Goal: Task Accomplishment & Management: Manage account settings

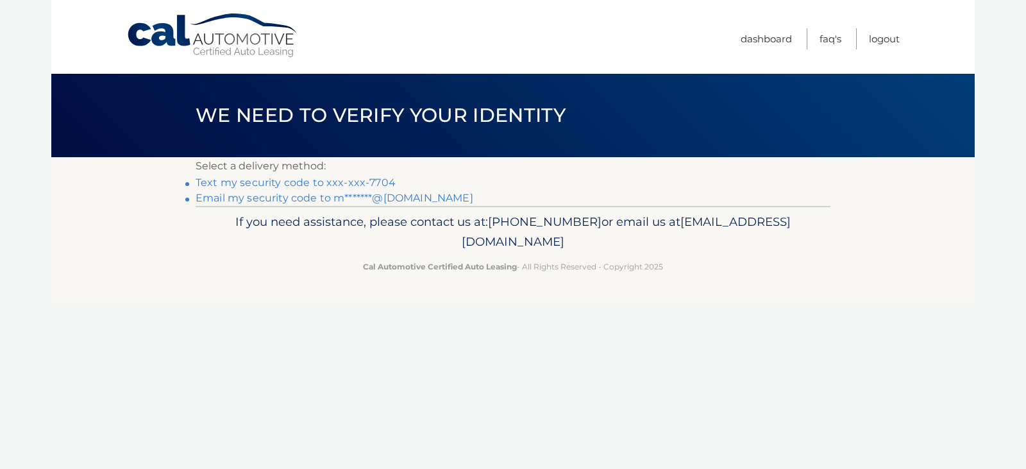
click at [330, 183] on link "Text my security code to xxx-xxx-7704" at bounding box center [296, 182] width 200 height 12
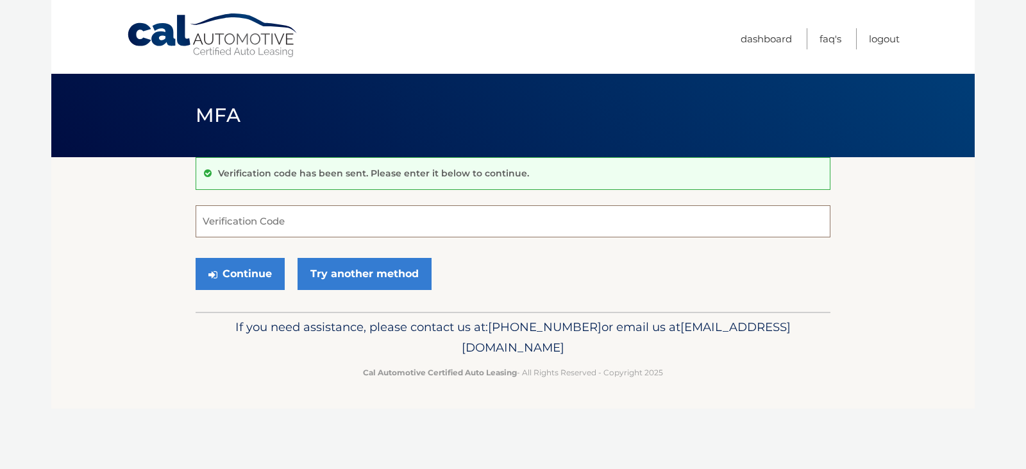
click at [225, 223] on input "Verification Code" at bounding box center [513, 221] width 635 height 32
type input "813841"
click at [196, 258] on button "Continue" at bounding box center [240, 274] width 89 height 32
click at [241, 268] on button "Continue" at bounding box center [240, 274] width 89 height 32
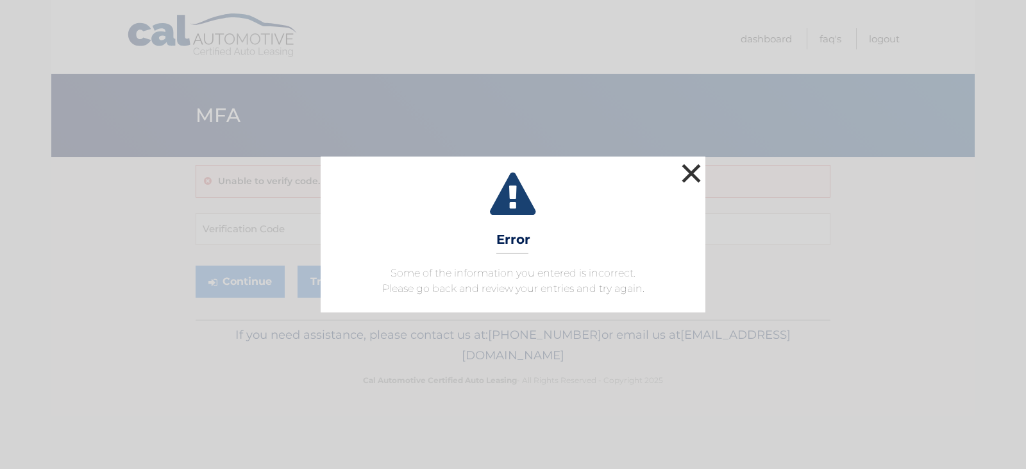
click at [688, 169] on button "×" at bounding box center [692, 173] width 26 height 26
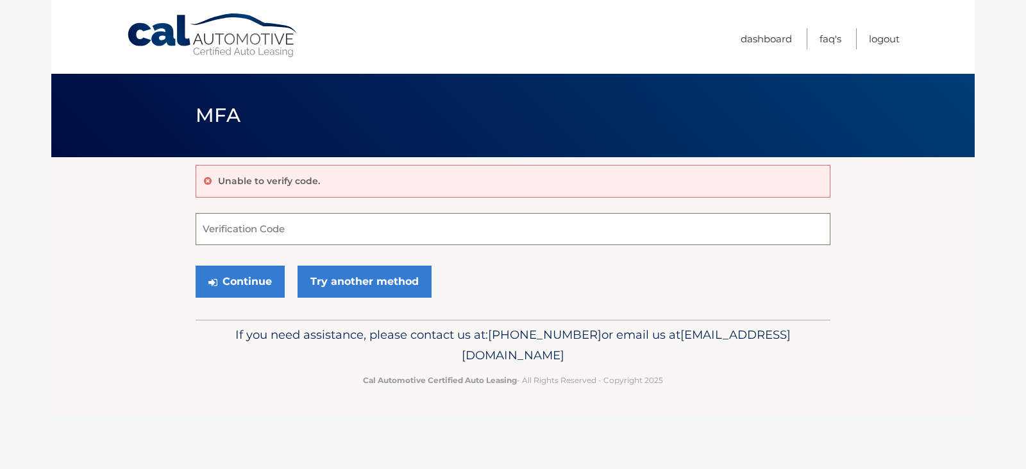
click at [244, 223] on input "Verification Code" at bounding box center [513, 229] width 635 height 32
type input "813841"
click at [237, 276] on button "Continue" at bounding box center [240, 282] width 89 height 32
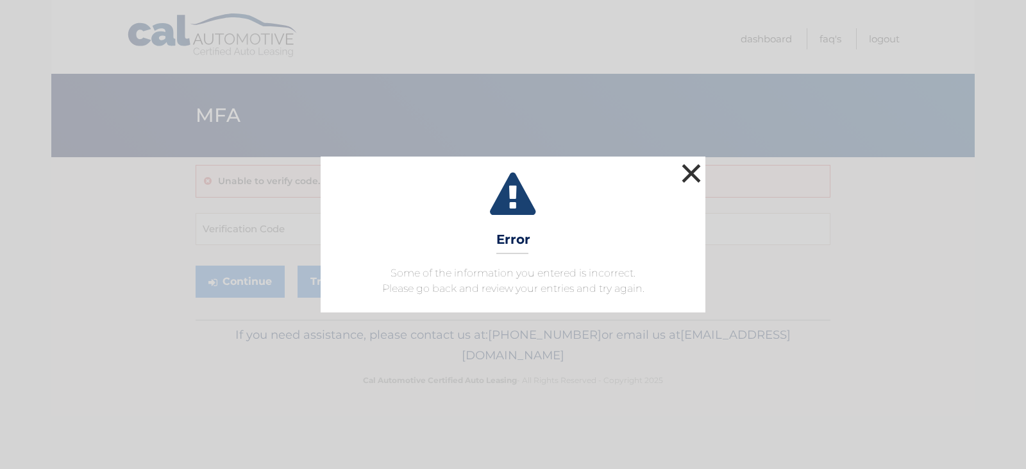
click at [690, 172] on button "×" at bounding box center [692, 173] width 26 height 26
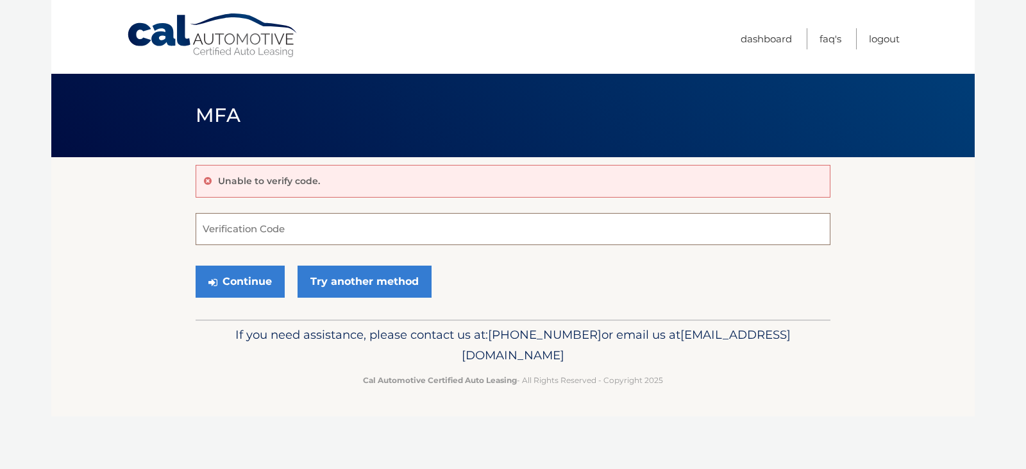
click at [233, 226] on input "Verification Code" at bounding box center [513, 229] width 635 height 32
type input "813841"
click at [264, 282] on button "Continue" at bounding box center [240, 282] width 89 height 32
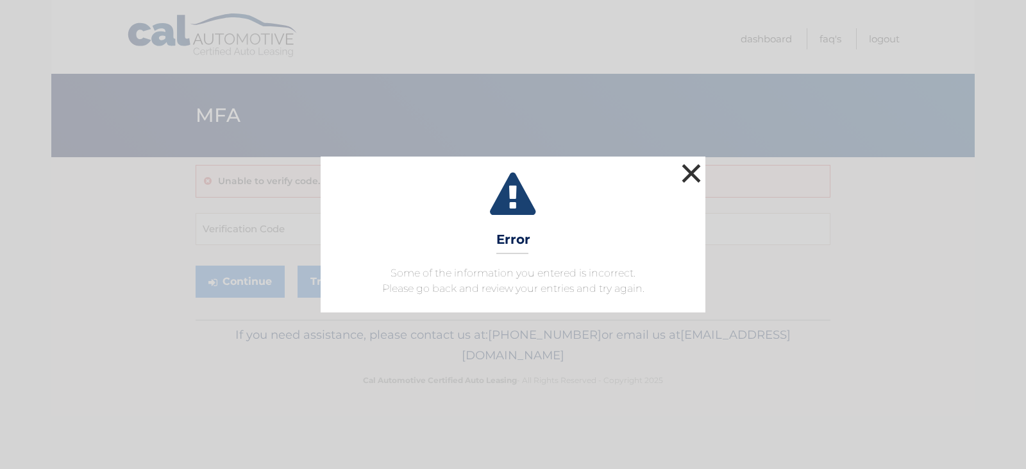
click at [689, 172] on button "×" at bounding box center [692, 173] width 26 height 26
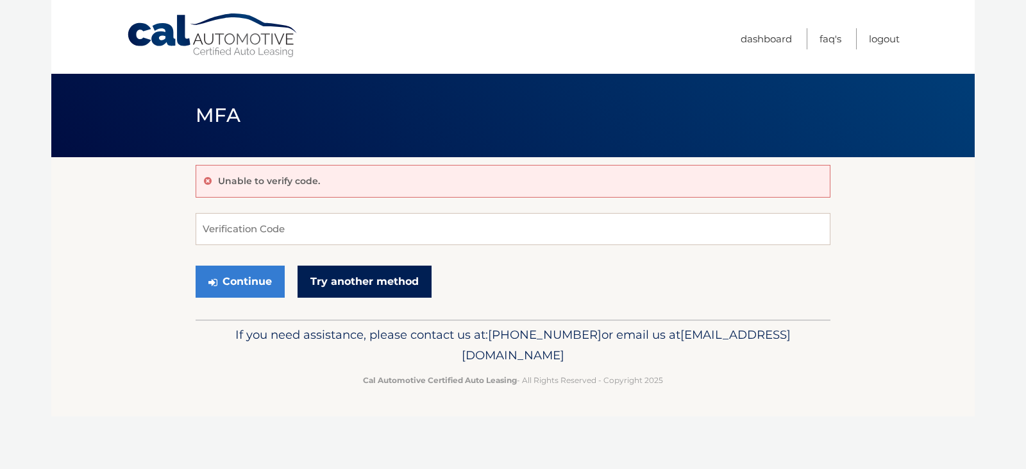
click at [375, 279] on link "Try another method" at bounding box center [365, 282] width 134 height 32
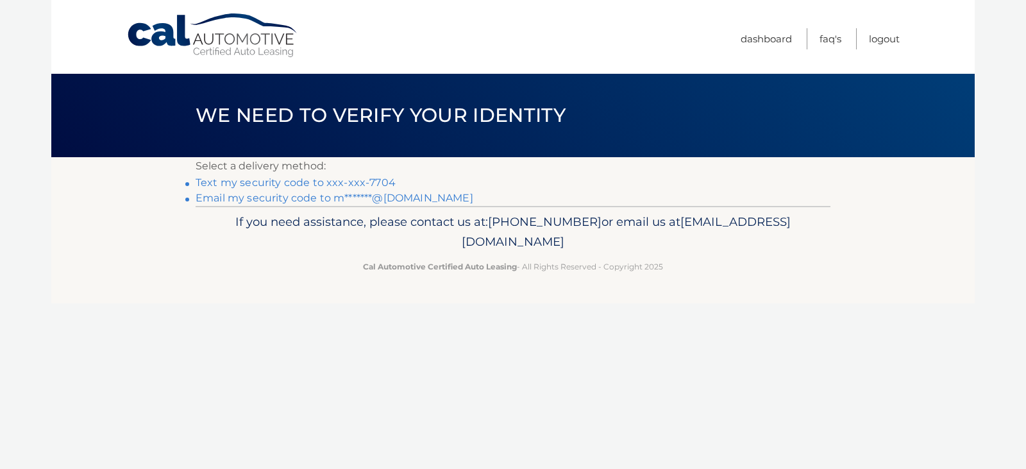
click at [318, 182] on link "Text my security code to xxx-xxx-7704" at bounding box center [296, 182] width 200 height 12
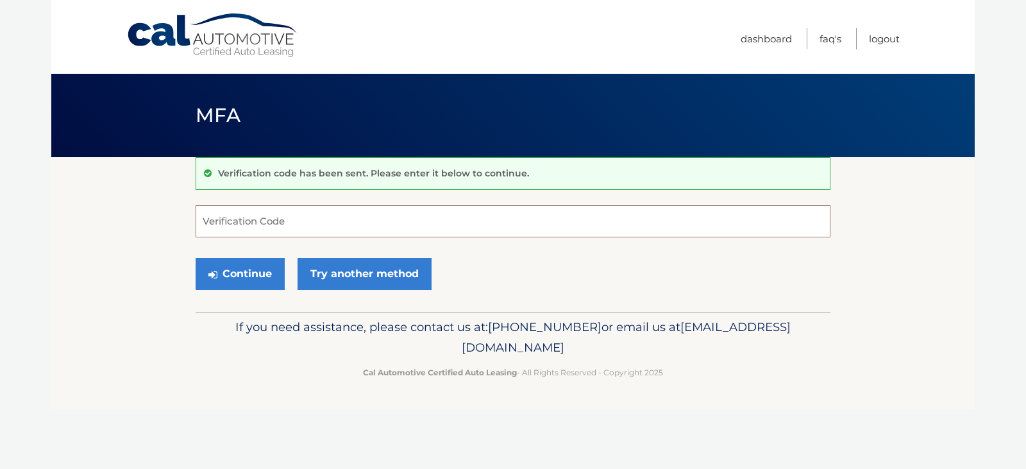
click at [292, 224] on input "Verification Code" at bounding box center [513, 221] width 635 height 32
type input "842134"
click at [248, 270] on button "Continue" at bounding box center [240, 274] width 89 height 32
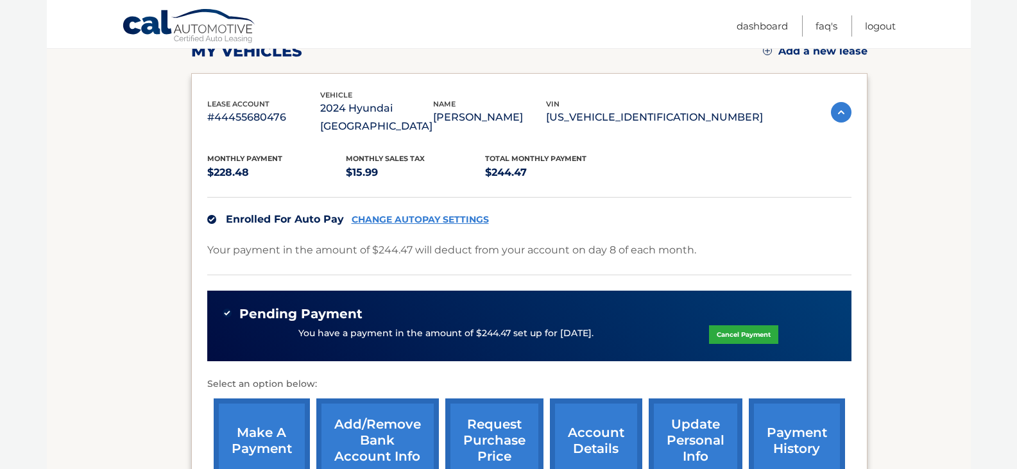
scroll to position [128, 0]
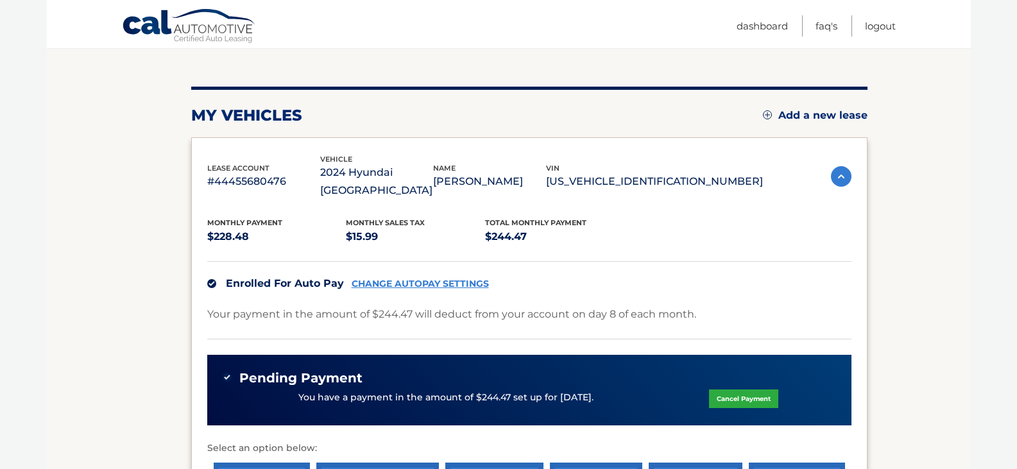
drag, startPoint x: 98, startPoint y: 20, endPoint x: 235, endPoint y: 29, distance: 138.2
click at [266, 27] on div "Cal Automotive Menu Dashboard FAQ's Logout" at bounding box center [509, 24] width 924 height 48
drag, startPoint x: 161, startPoint y: 22, endPoint x: 191, endPoint y: 76, distance: 61.7
click at [266, 24] on div "Cal Automotive Menu Dashboard FAQ's Logout" at bounding box center [509, 24] width 924 height 48
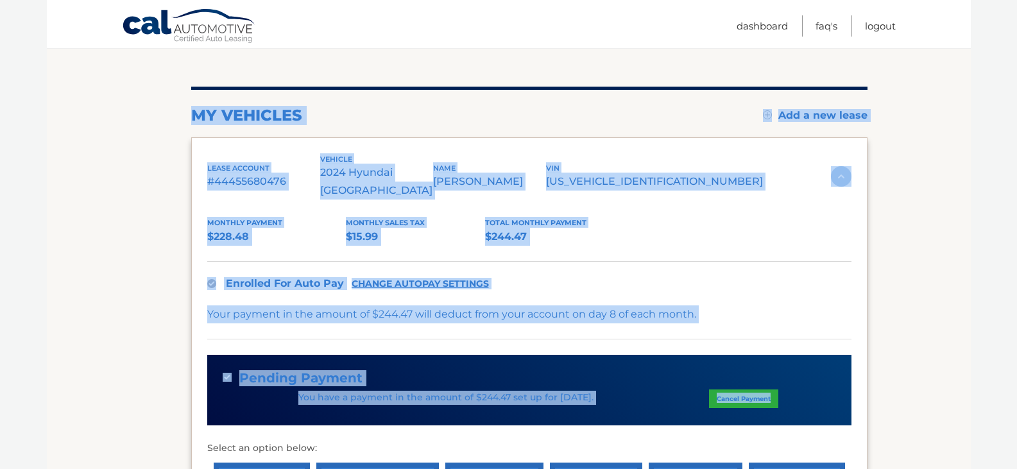
drag, startPoint x: 187, startPoint y: 101, endPoint x: 858, endPoint y: 381, distance: 726.4
click at [860, 382] on section "my vehicles Add a new lease lease account #44455680476 vehicle 2024 Hyundai [GE…" at bounding box center [509, 318] width 924 height 579
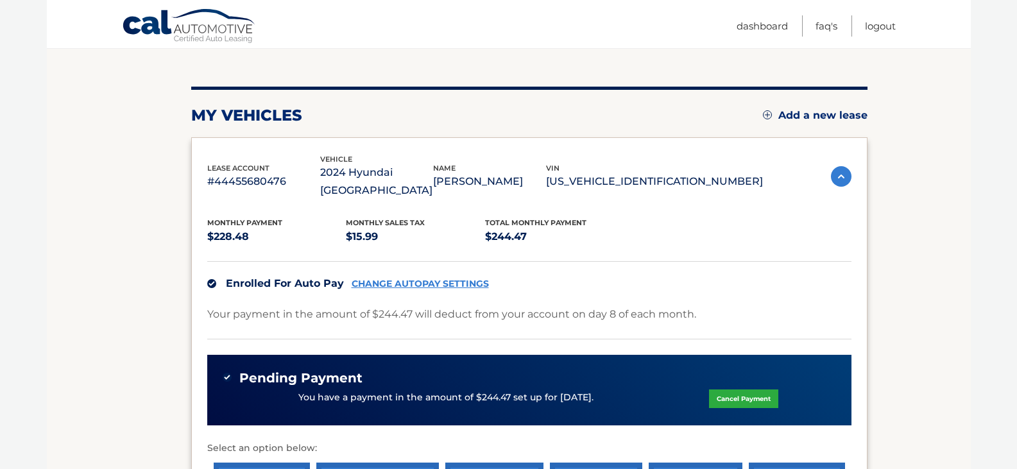
click at [894, 94] on section "my vehicles Add a new lease lease account #44455680476 vehicle 2024 Hyundai [GE…" at bounding box center [509, 318] width 924 height 579
click at [876, 27] on link "Logout" at bounding box center [880, 25] width 31 height 21
